Goal: Information Seeking & Learning: Learn about a topic

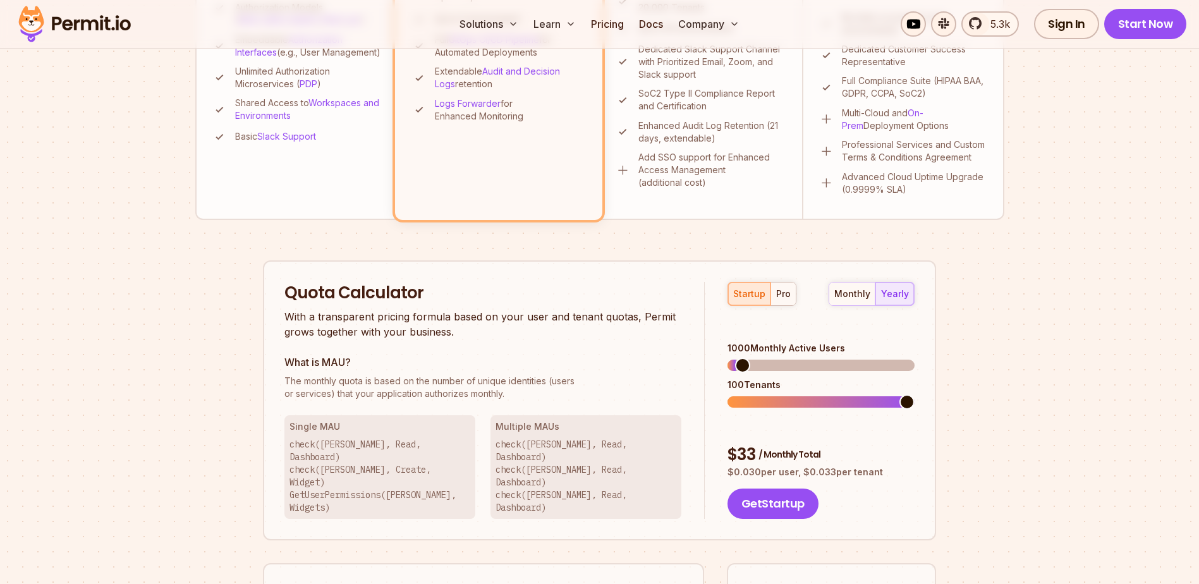
scroll to position [632, 0]
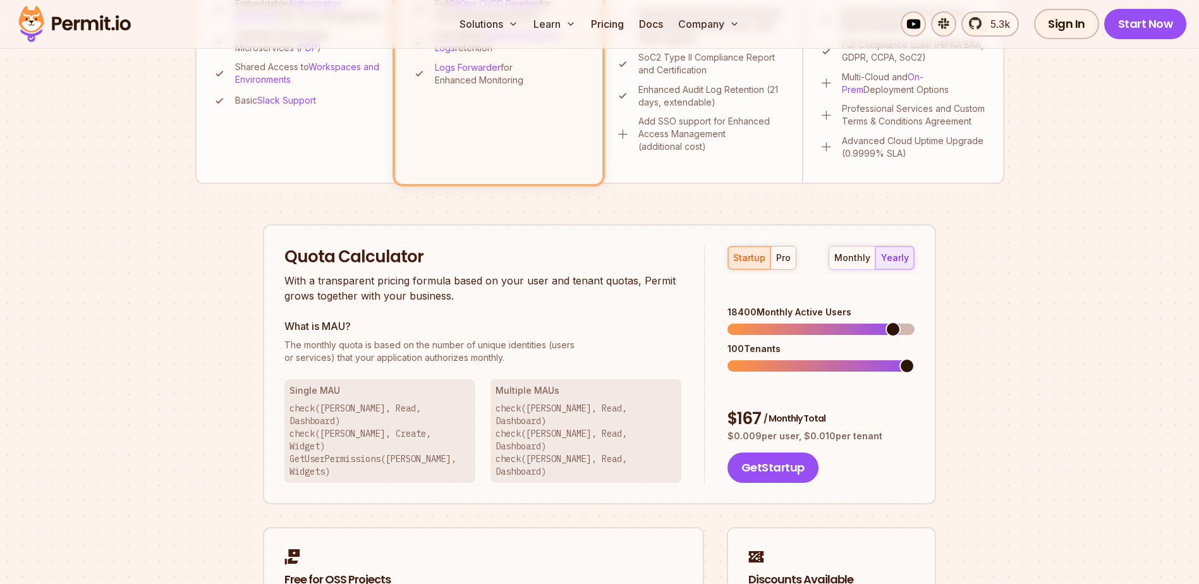
click at [899, 324] on span at bounding box center [820, 329] width 187 height 11
click at [914, 322] on span at bounding box center [906, 329] width 15 height 15
click at [795, 263] on div "startup pro monthly yearly" at bounding box center [820, 258] width 187 height 24
click at [789, 263] on div "pro" at bounding box center [783, 257] width 15 height 13
click at [914, 326] on span at bounding box center [906, 329] width 15 height 15
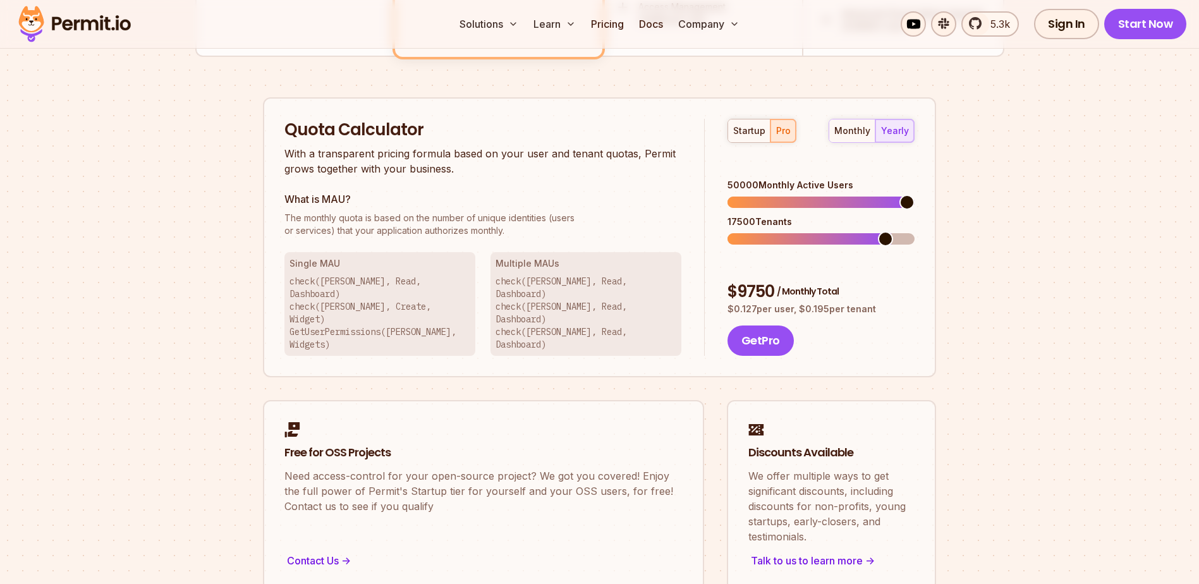
scroll to position [758, 0]
click at [899, 140] on div "monthly yearly" at bounding box center [871, 131] width 86 height 24
click at [859, 133] on div "monthly" at bounding box center [852, 131] width 36 height 13
click at [903, 133] on div "yearly" at bounding box center [895, 131] width 28 height 13
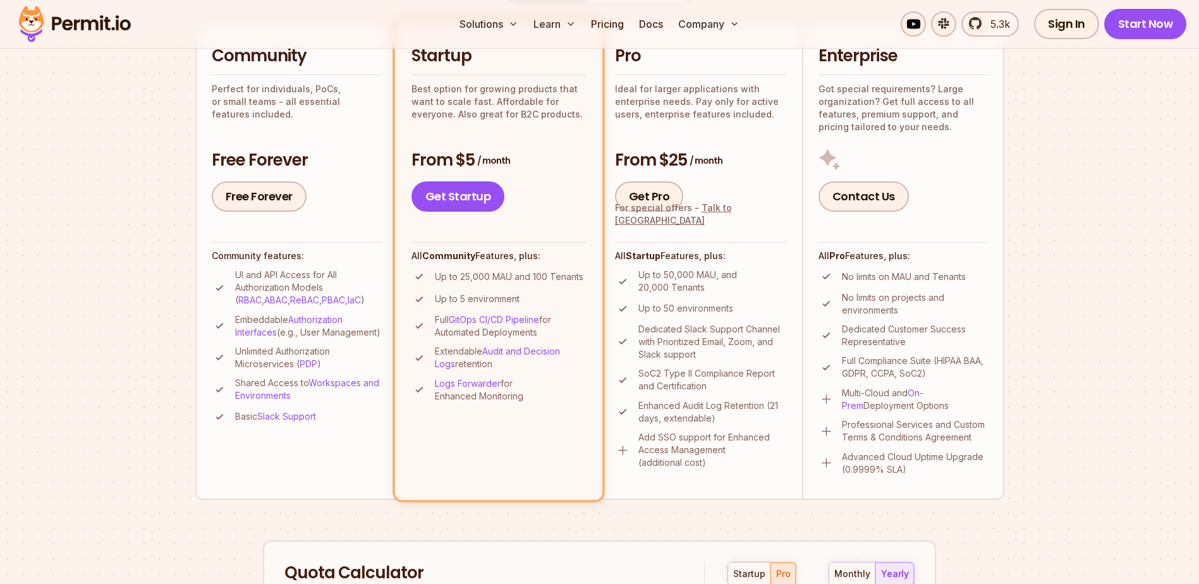
scroll to position [695, 0]
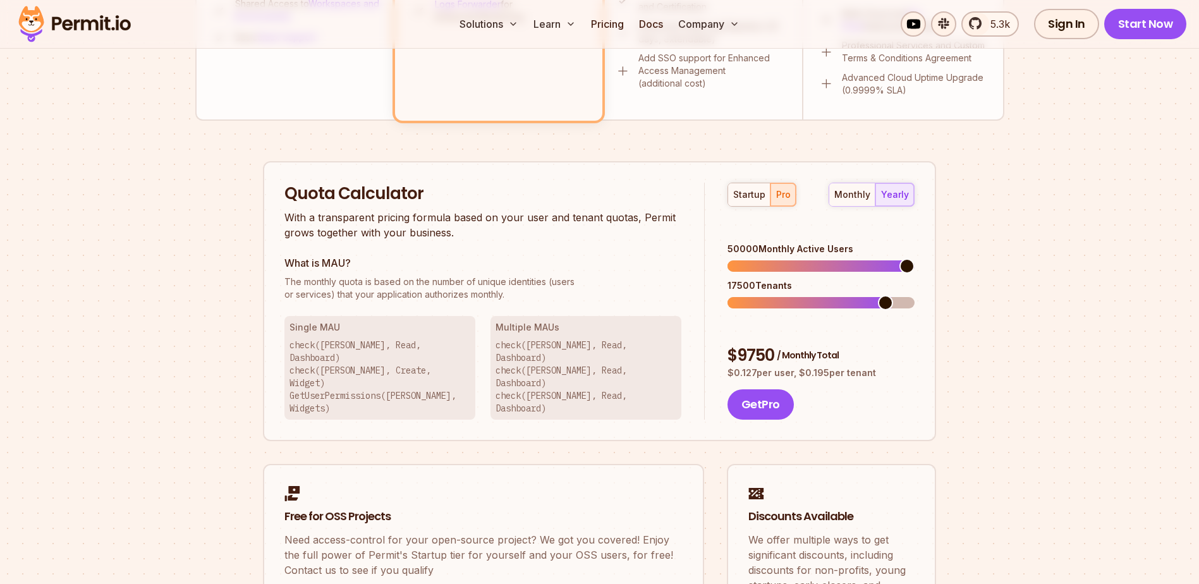
click at [400, 201] on h2 "Quota Calculator" at bounding box center [482, 194] width 397 height 23
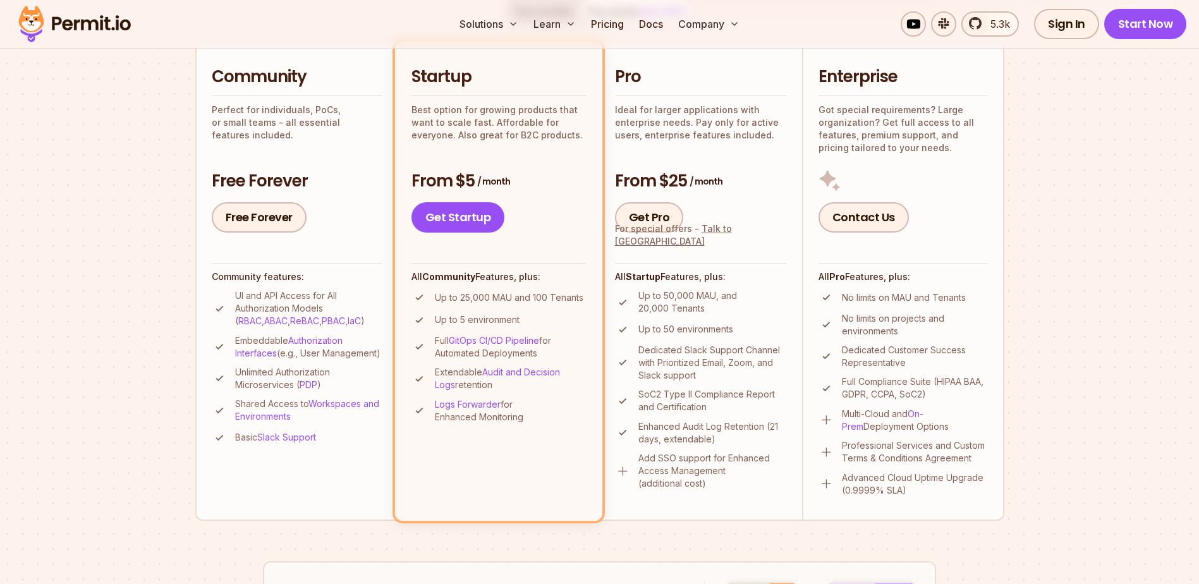
scroll to position [316, 0]
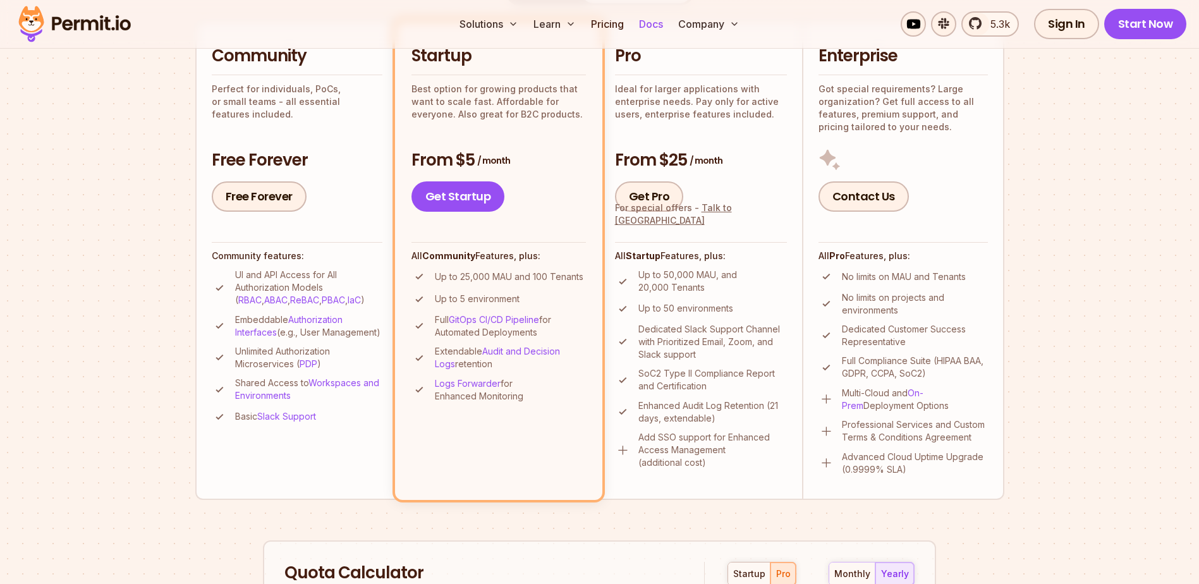
click at [664, 20] on link "Docs" at bounding box center [651, 23] width 34 height 25
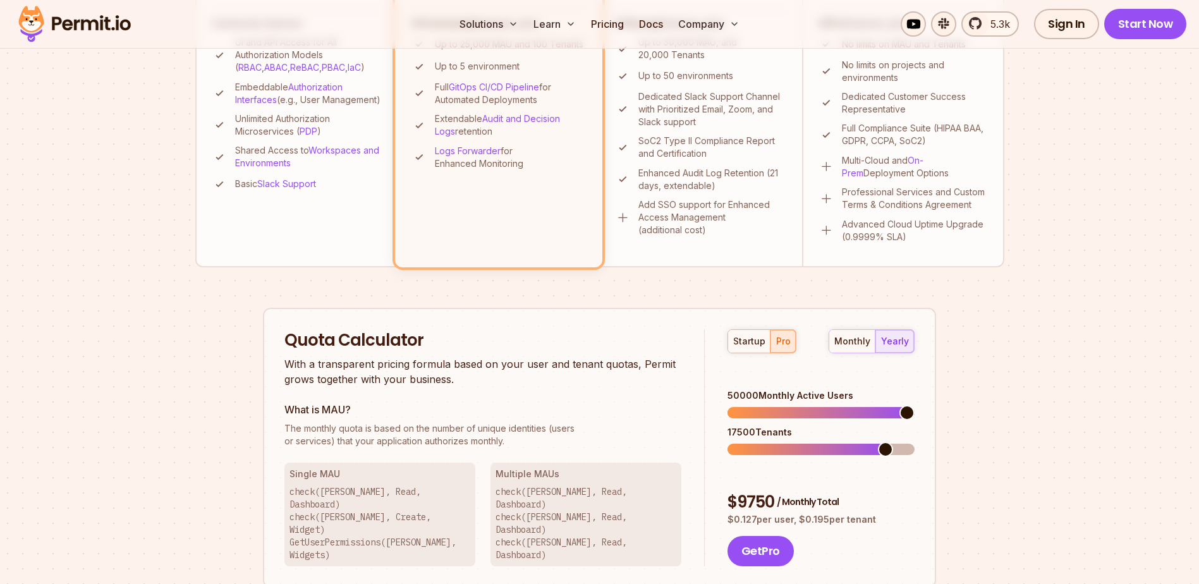
scroll to position [632, 0]
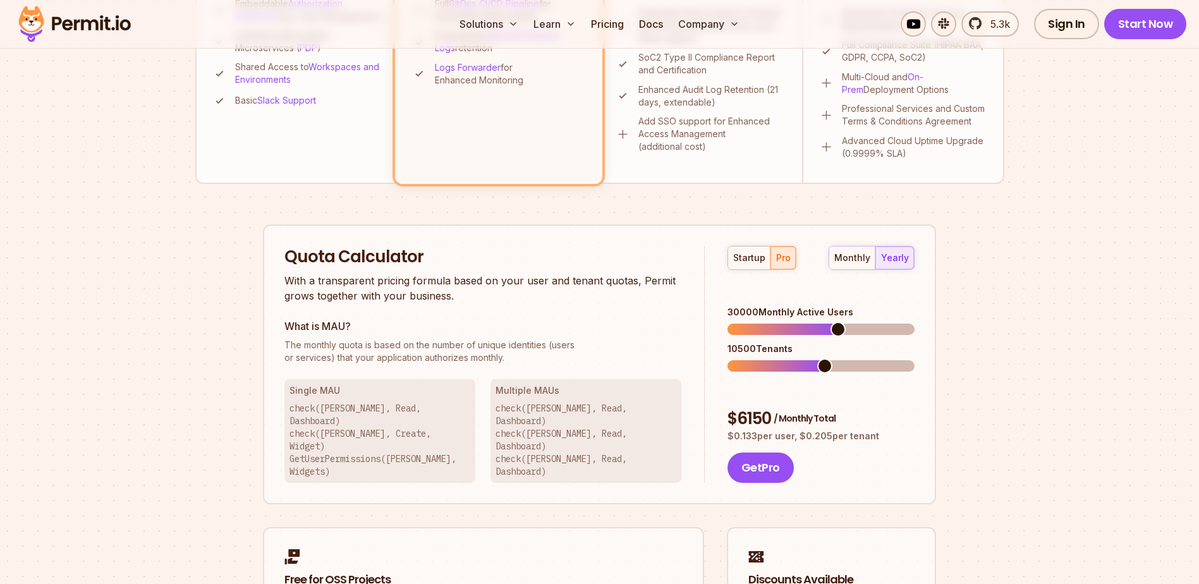
click at [839, 322] on span at bounding box center [837, 329] width 15 height 15
click at [914, 327] on span at bounding box center [906, 329] width 15 height 15
click at [736, 358] on span at bounding box center [743, 365] width 15 height 15
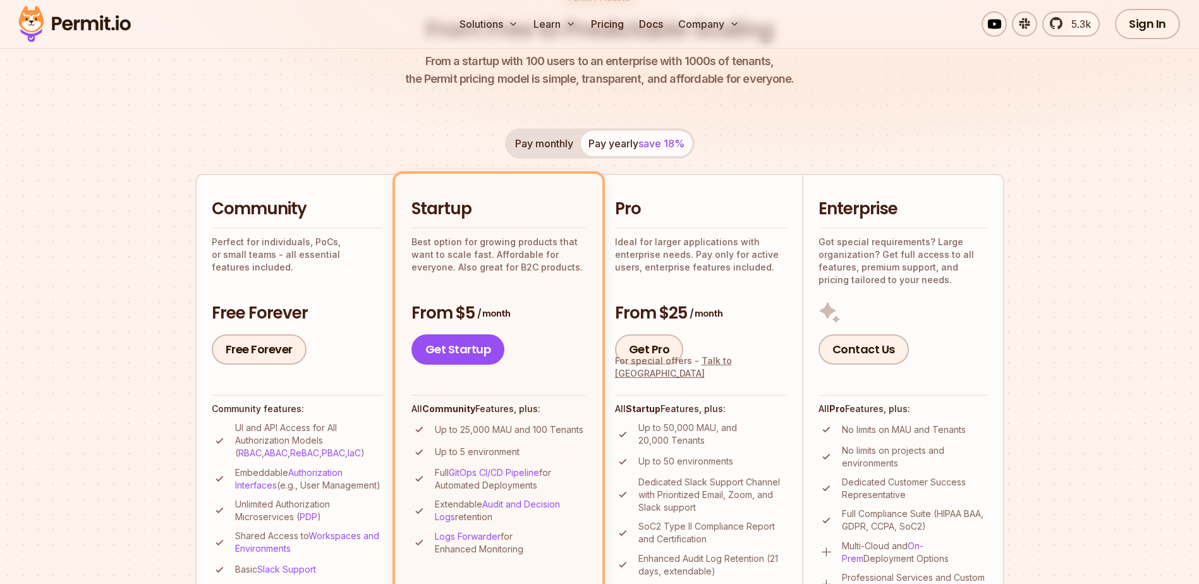
scroll to position [316, 0]
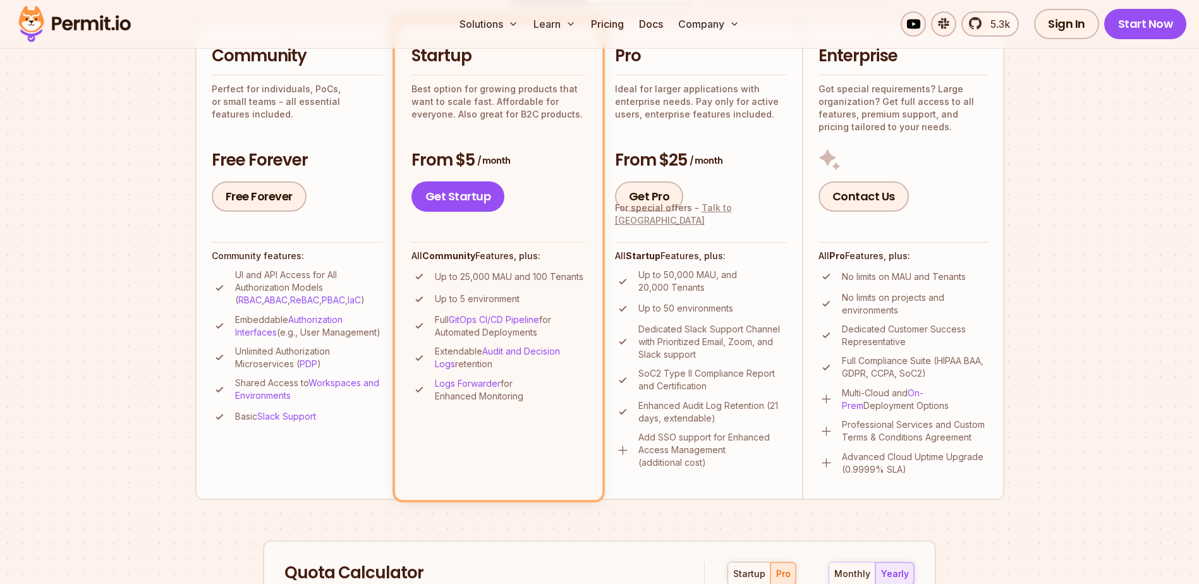
click at [724, 223] on link "Talk to [GEOGRAPHIC_DATA]" at bounding box center [673, 213] width 117 height 23
click at [880, 195] on link "Contact Us" at bounding box center [863, 196] width 90 height 30
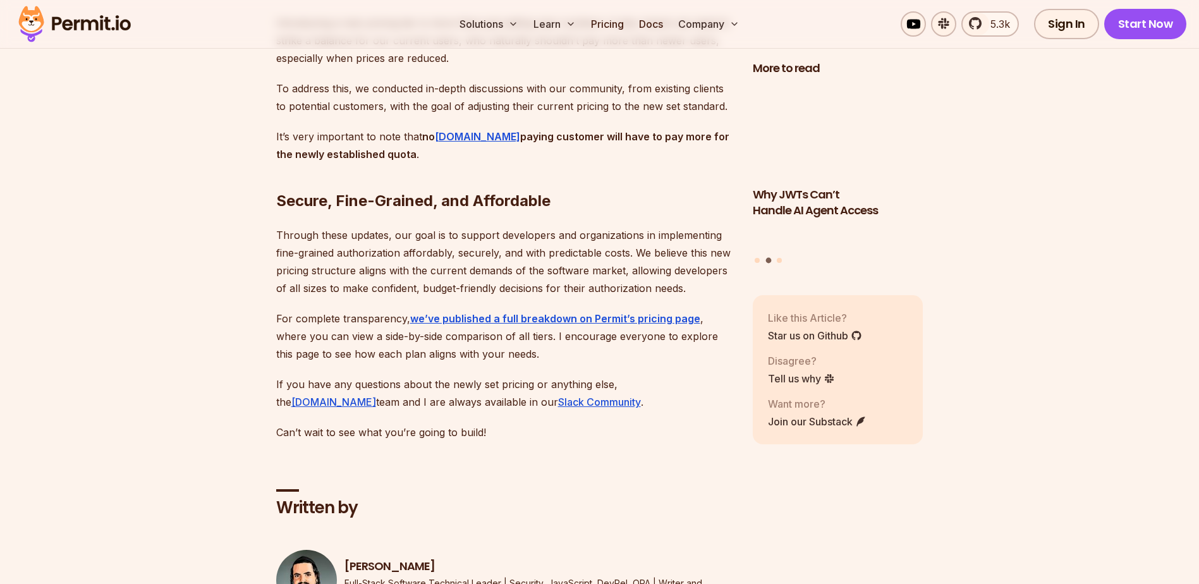
scroll to position [3160, 0]
